Goal: Book appointment/travel/reservation

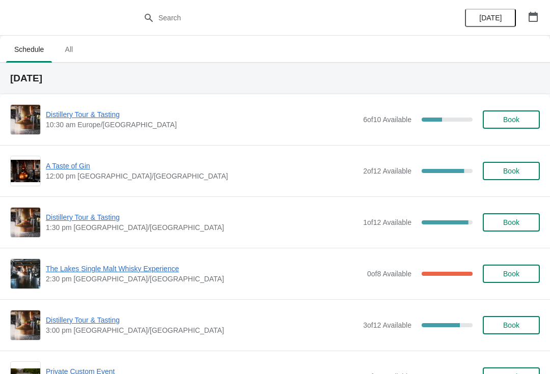
click at [80, 110] on span "Distillery Tour & Tasting" at bounding box center [202, 114] width 312 height 10
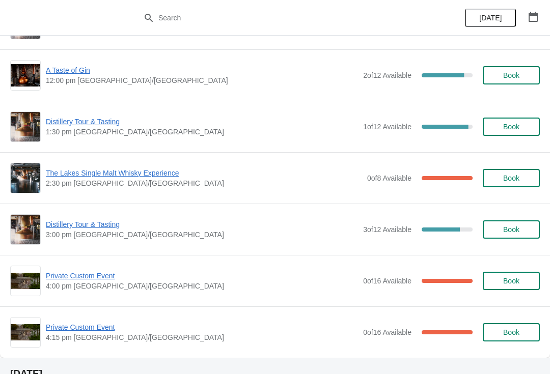
scroll to position [96, 0]
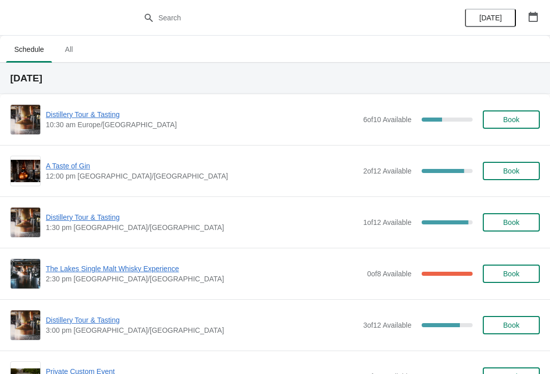
click at [83, 118] on span "Distillery Tour & Tasting" at bounding box center [202, 114] width 312 height 10
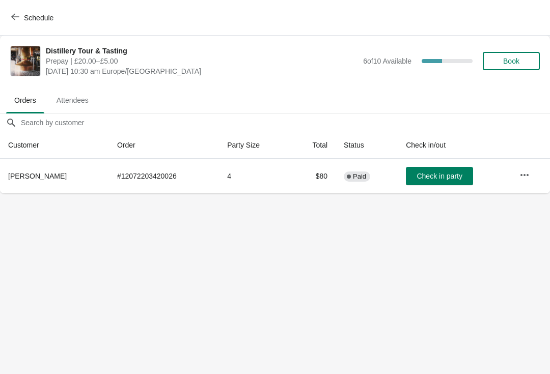
click at [21, 15] on span "Schedule" at bounding box center [33, 18] width 40 height 10
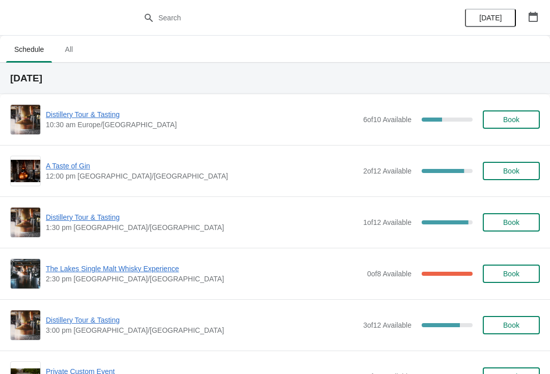
click at [72, 165] on span "A Taste of Gin" at bounding box center [202, 166] width 312 height 10
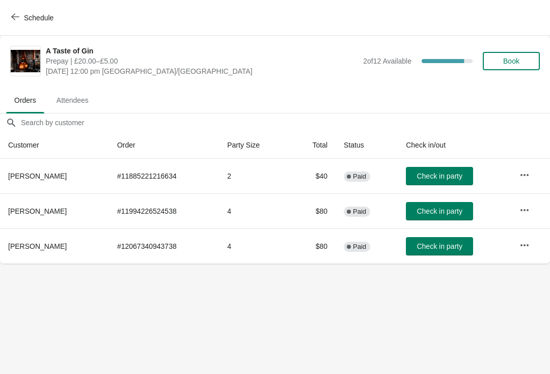
click at [20, 15] on span "Schedule" at bounding box center [33, 18] width 40 height 10
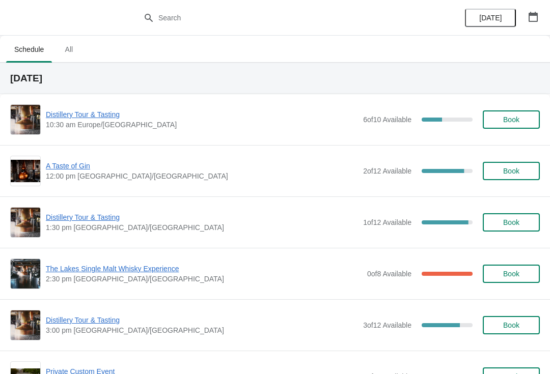
click at [68, 218] on span "Distillery Tour & Tasting" at bounding box center [202, 217] width 312 height 10
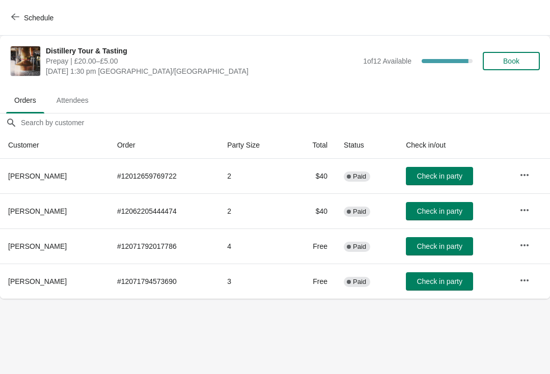
click at [21, 20] on span "Schedule" at bounding box center [33, 18] width 40 height 10
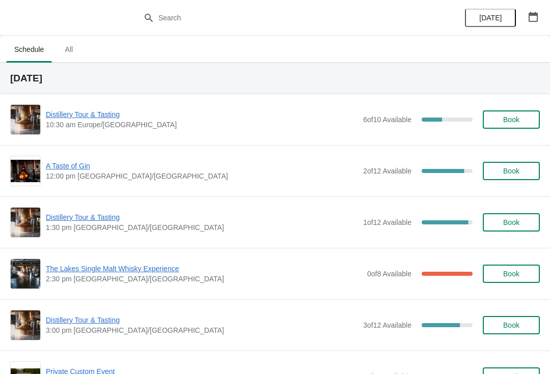
click at [80, 110] on span "Distillery Tour & Tasting" at bounding box center [202, 114] width 312 height 10
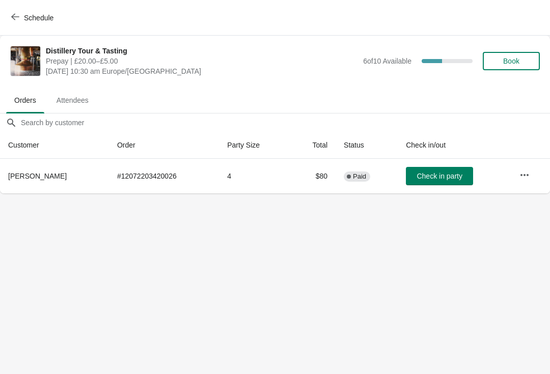
click at [5, 16] on button "Schedule" at bounding box center [33, 18] width 57 height 18
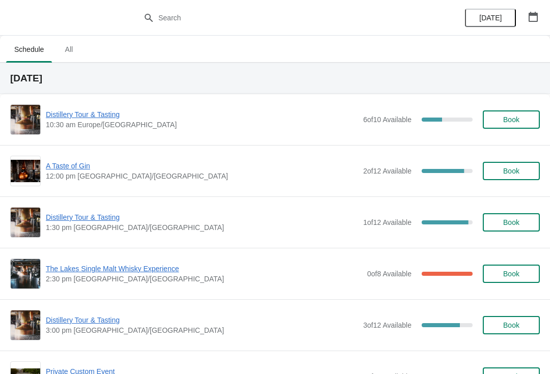
click at [86, 163] on span "A Taste of Gin" at bounding box center [202, 166] width 312 height 10
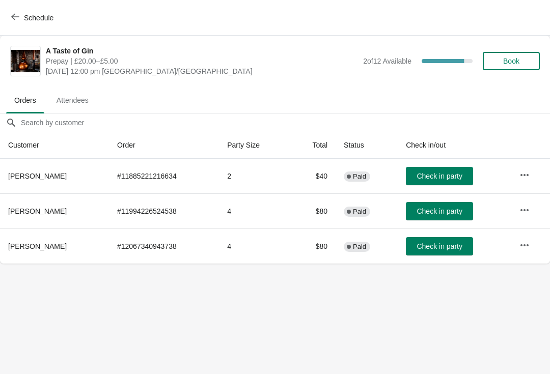
click at [14, 19] on icon "button" at bounding box center [15, 17] width 8 height 7
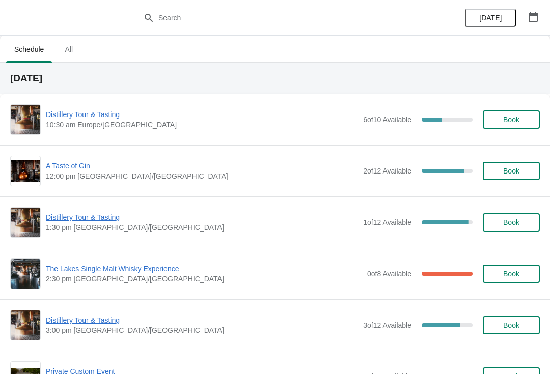
click at [80, 171] on span "A Taste of Gin" at bounding box center [202, 166] width 312 height 10
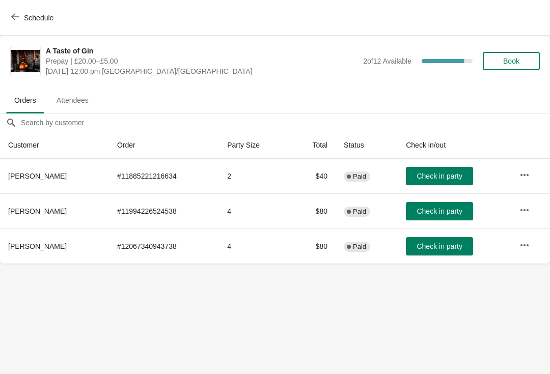
click at [519, 168] on button "button" at bounding box center [524, 175] width 18 height 18
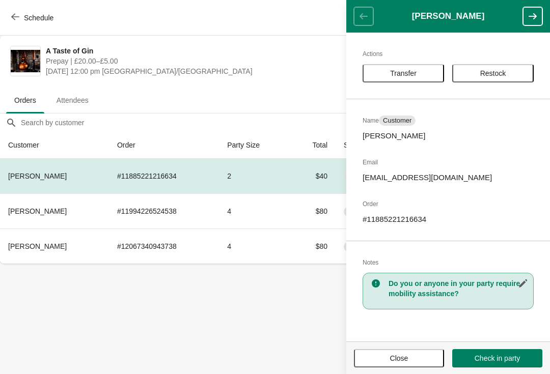
click at [527, 278] on button "button" at bounding box center [523, 283] width 18 height 18
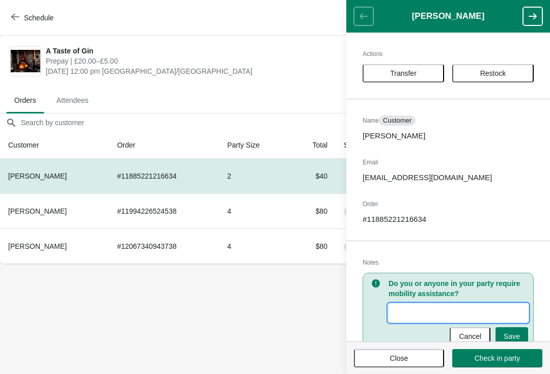
click at [428, 314] on input "New Value" at bounding box center [459, 313] width 140 height 18
type input "Clare"
click at [515, 335] on span "Save" at bounding box center [512, 337] width 16 height 8
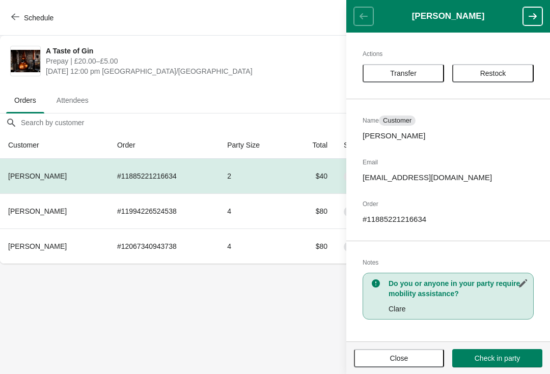
click at [411, 357] on span "Close" at bounding box center [399, 358] width 72 height 8
